Goal: Task Accomplishment & Management: Manage account settings

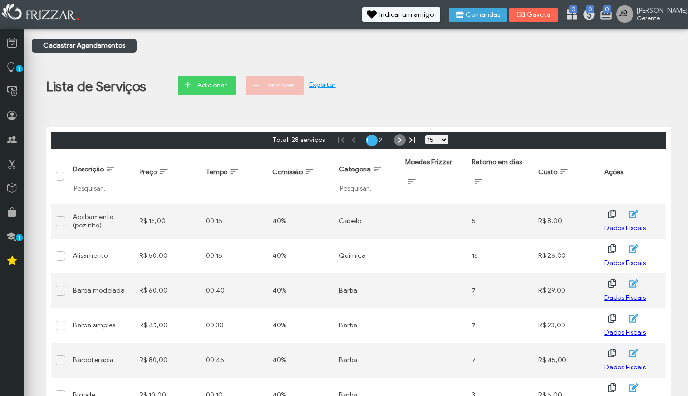
click at [397, 140] on link "N" at bounding box center [400, 140] width 12 height 12
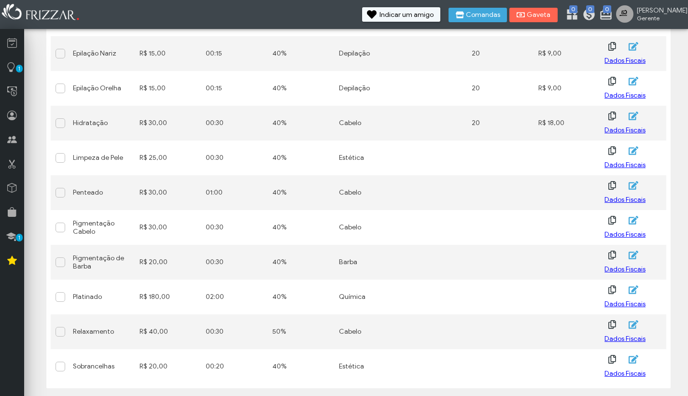
scroll to position [273, 0]
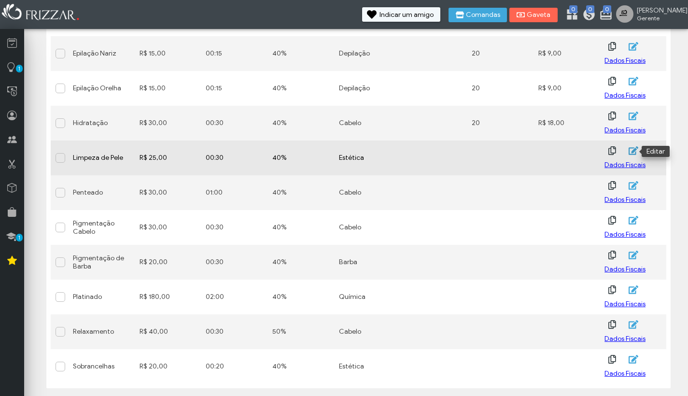
click at [634, 149] on icon "button" at bounding box center [634, 150] width 10 height 9
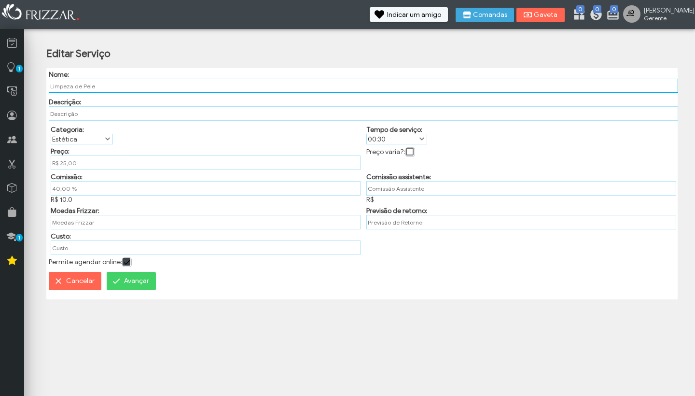
click at [115, 87] on input "Limpeza de Pele" at bounding box center [364, 86] width 630 height 14
type input "Limpeza de Pele c/ máscara"
type input "R$"
type input "Limpeza de Pele c/ máscara"
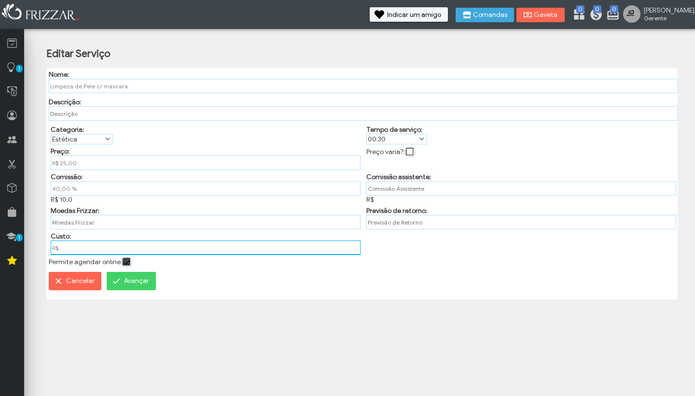
click at [83, 254] on input "R$" at bounding box center [206, 247] width 310 height 14
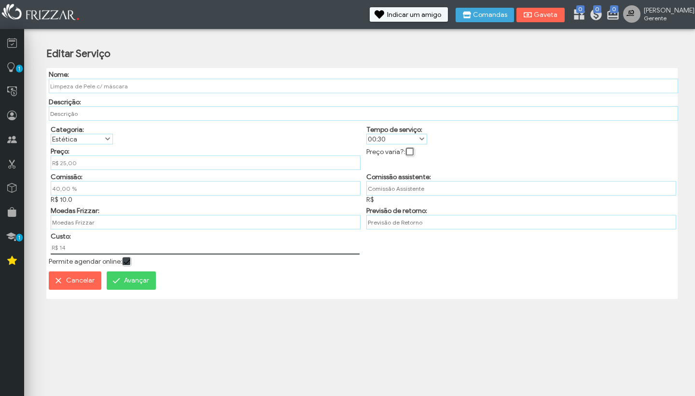
type input "R$ 14,00"
click at [132, 288] on span "Avançar" at bounding box center [136, 281] width 25 height 14
